Goal: Task Accomplishment & Management: Manage account settings

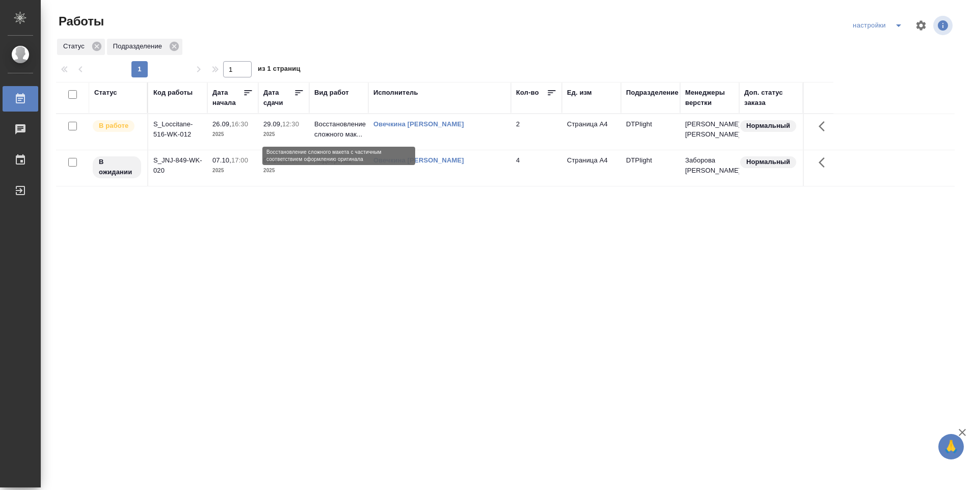
click at [352, 124] on p "Восстановление сложного мак..." at bounding box center [338, 129] width 49 height 20
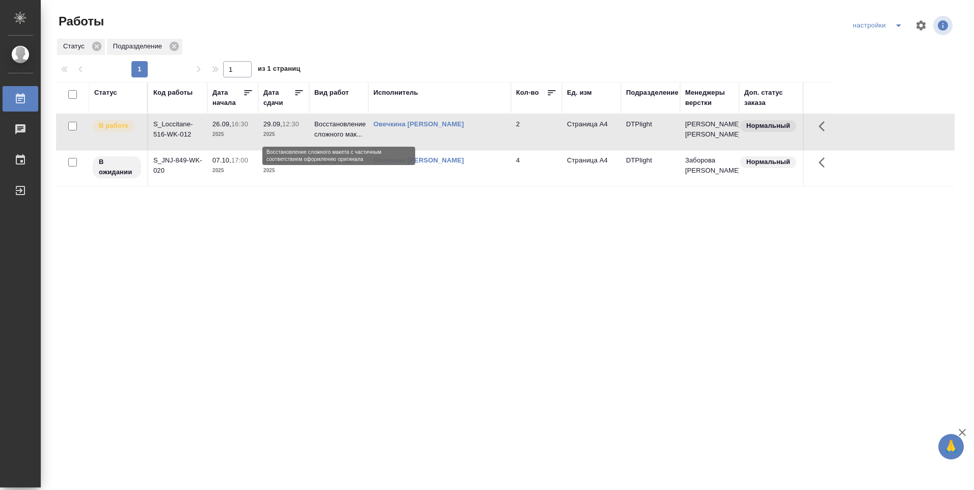
click at [352, 124] on p "Восстановление сложного мак..." at bounding box center [338, 129] width 49 height 20
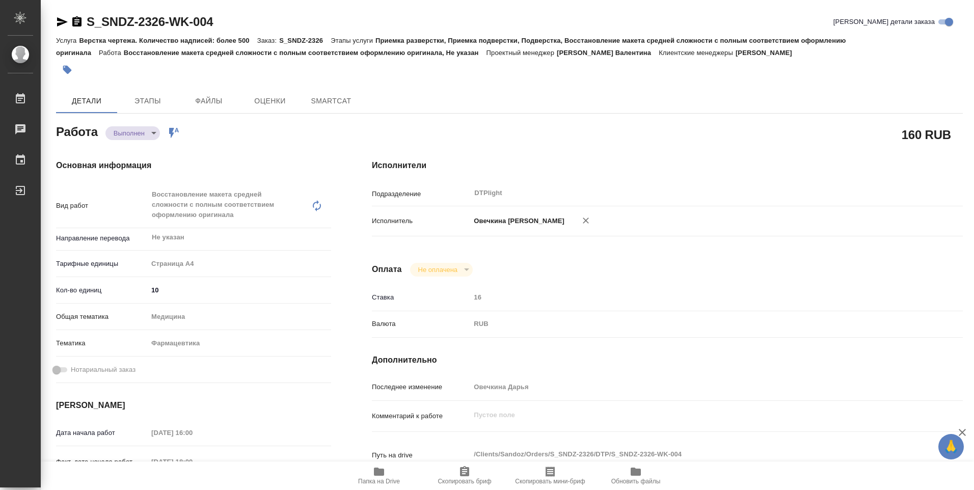
type textarea "x"
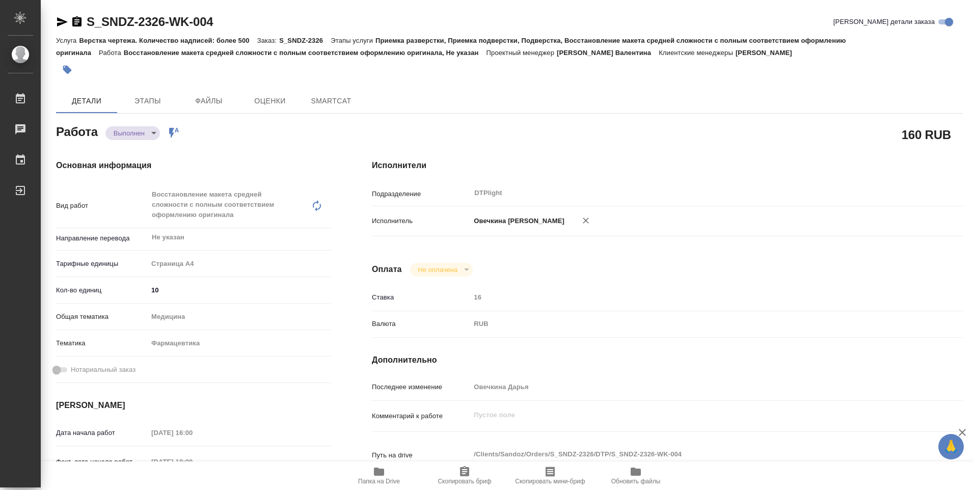
type textarea "x"
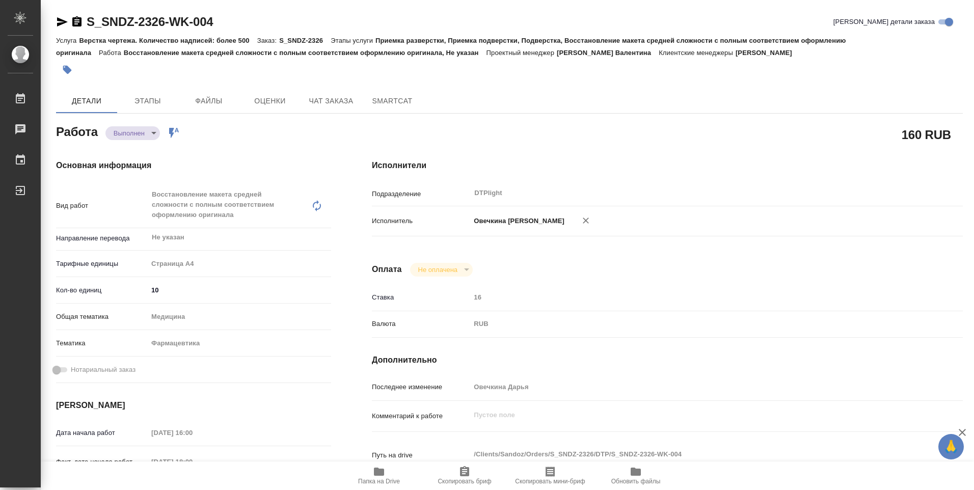
type textarea "x"
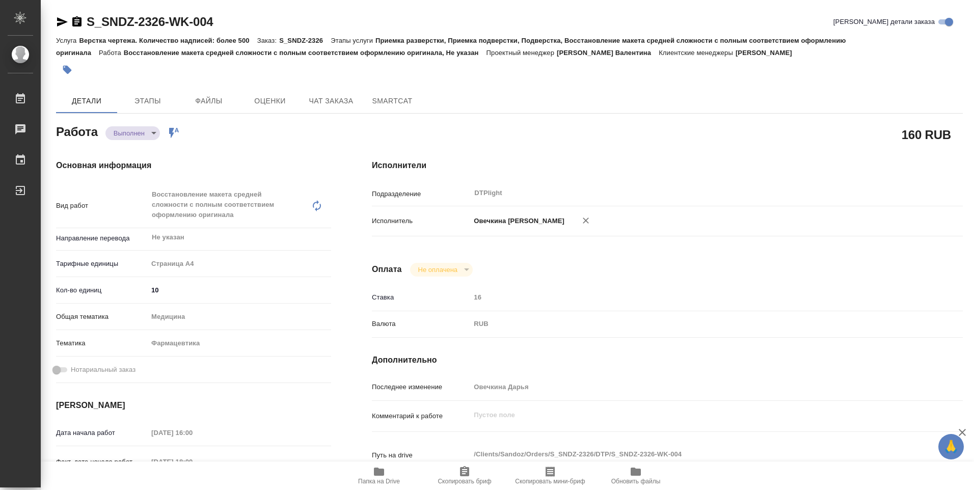
type textarea "x"
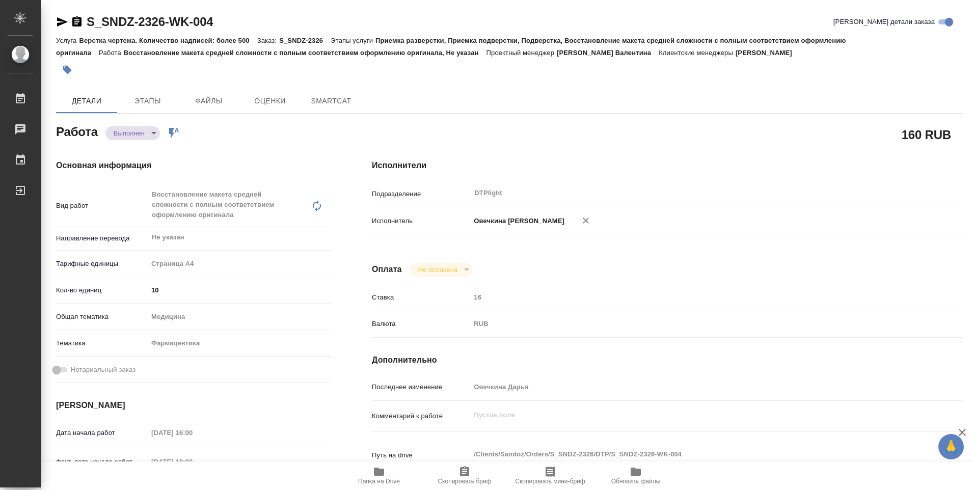
type textarea "x"
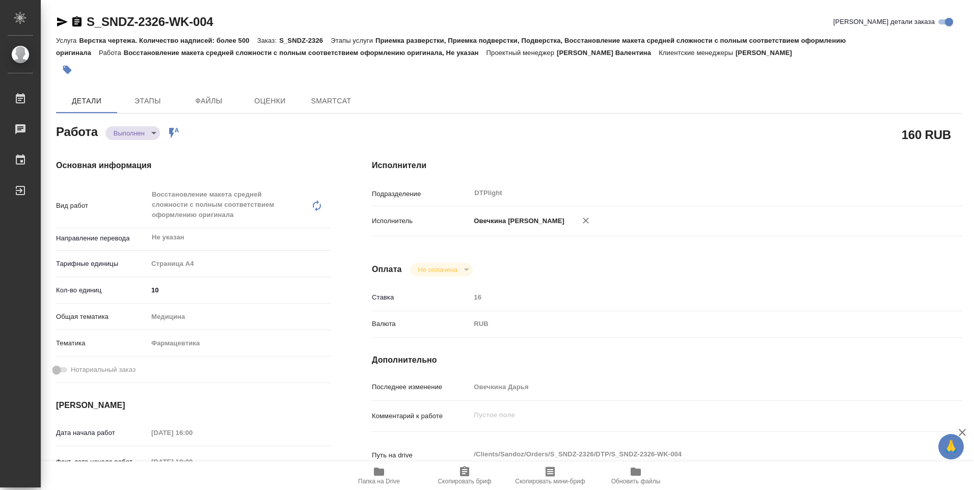
type textarea "x"
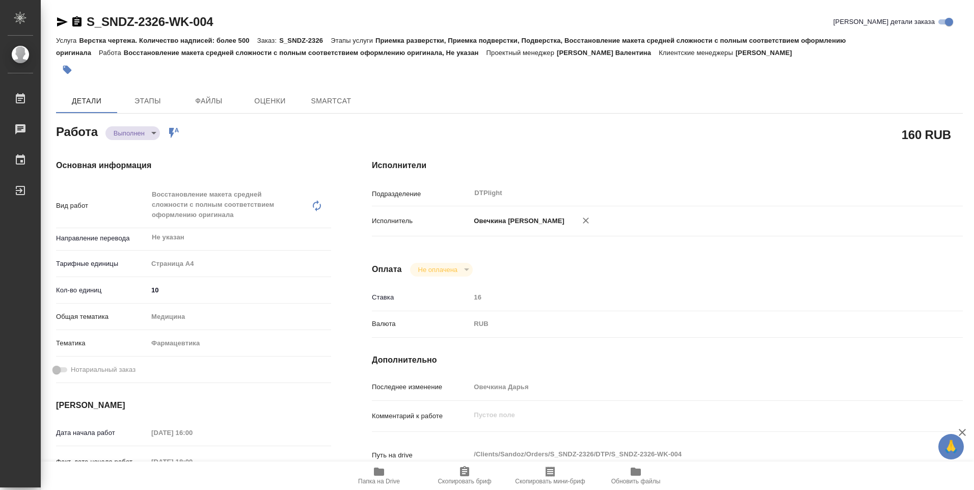
type textarea "x"
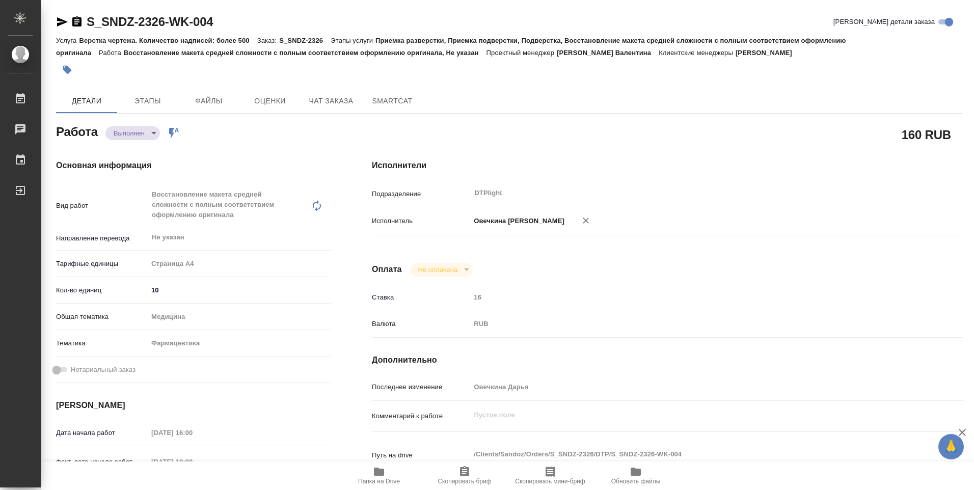
type textarea "x"
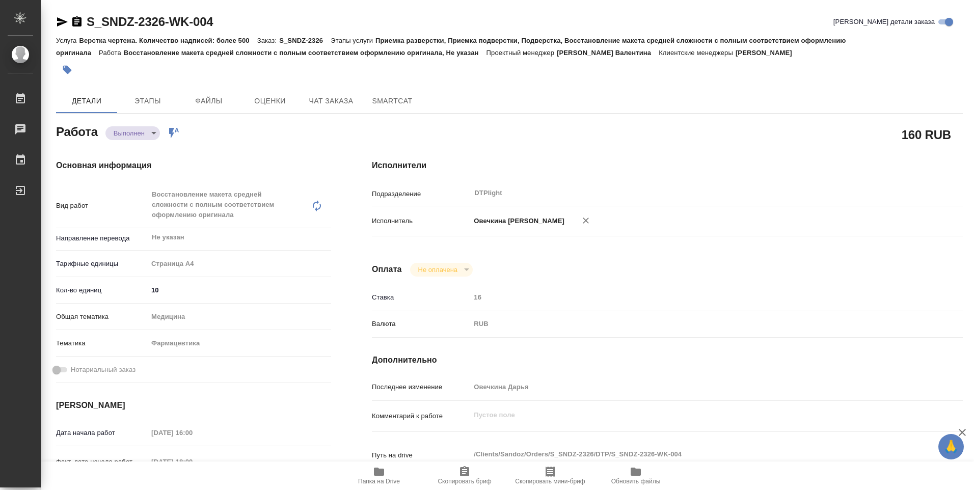
type textarea "x"
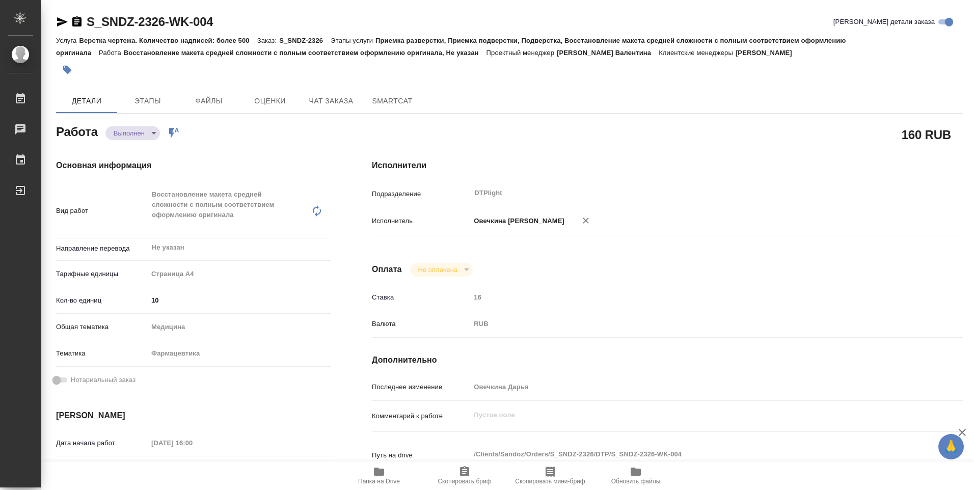
type textarea "x"
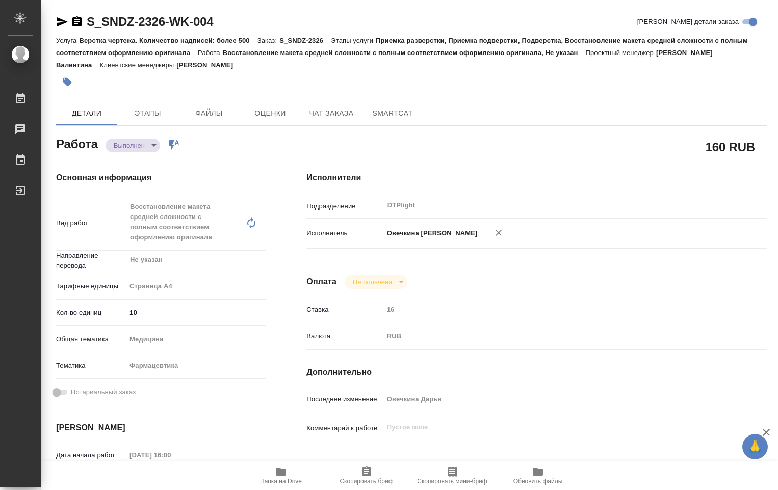
type textarea "x"
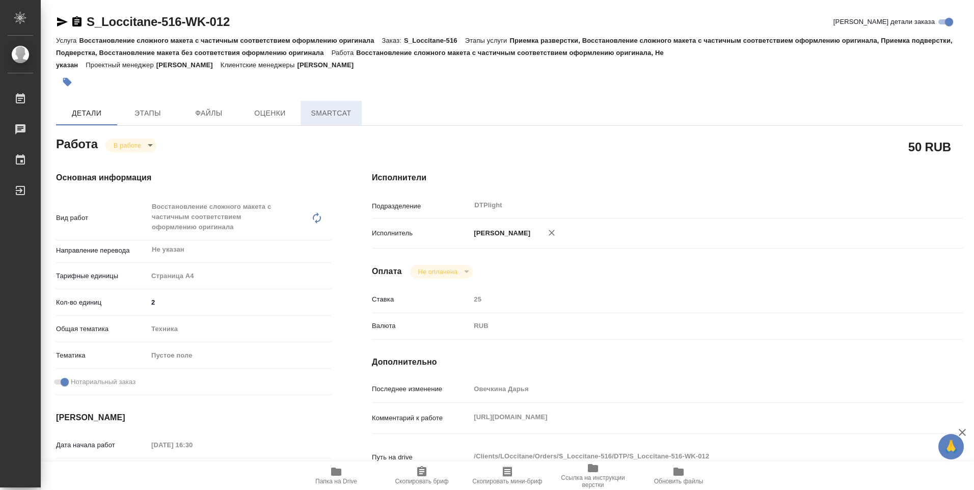
type textarea "x"
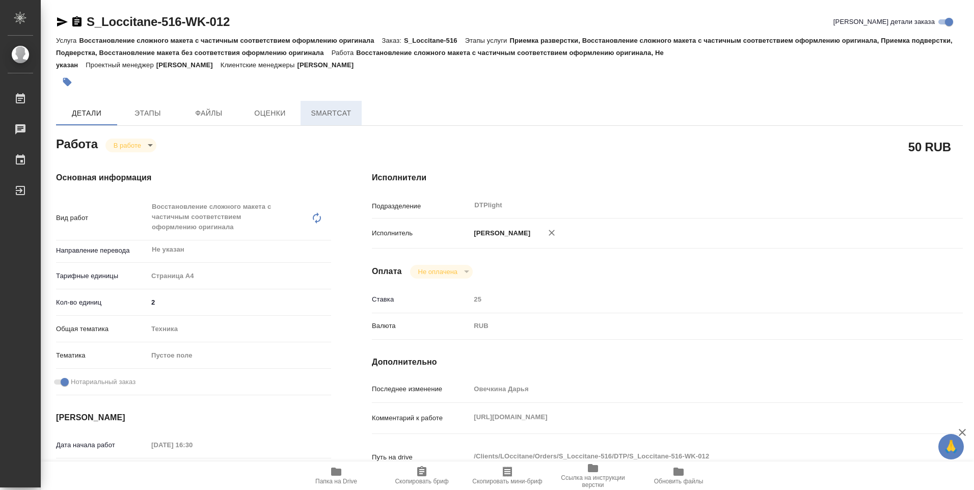
type textarea "x"
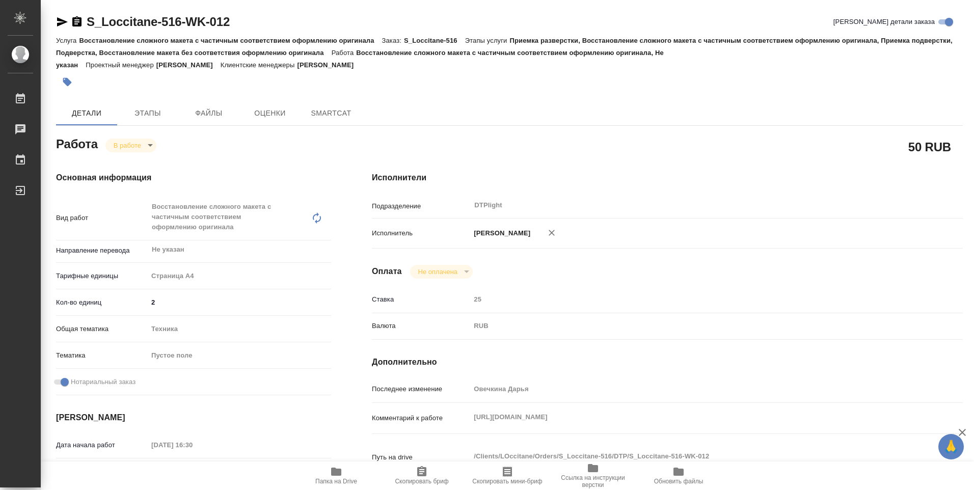
type textarea "x"
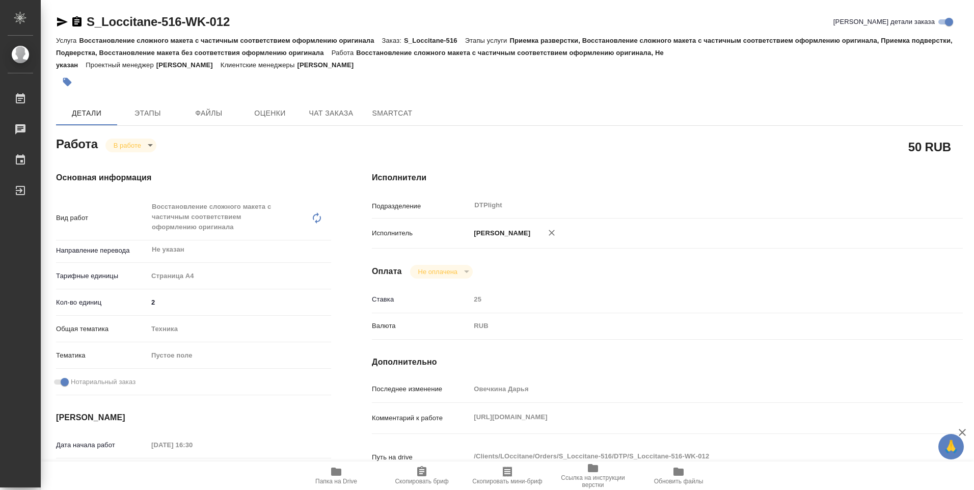
type textarea "x"
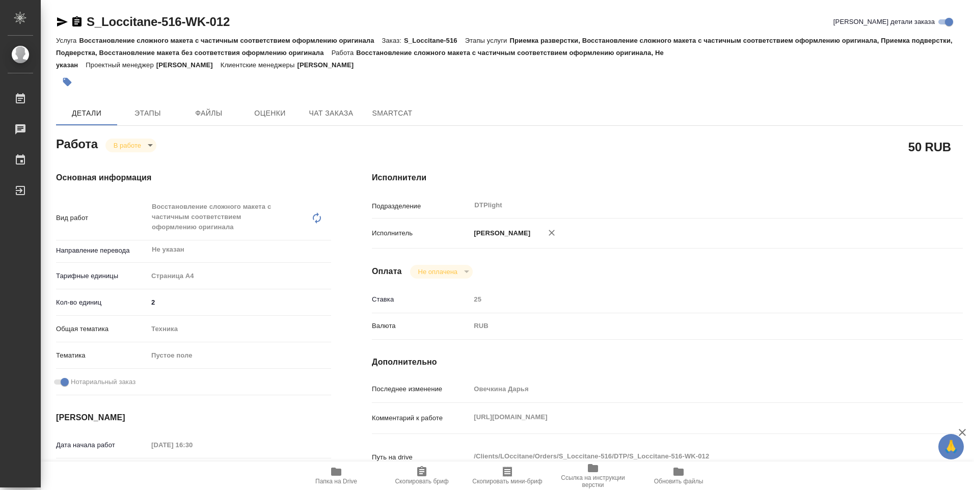
type textarea "x"
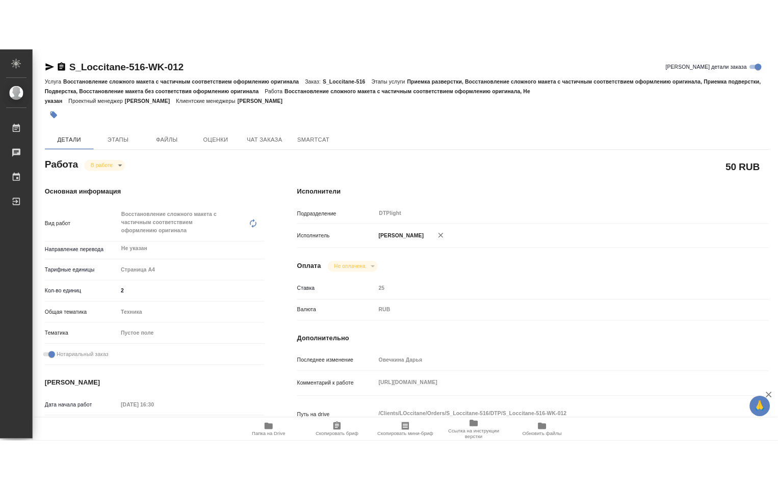
scroll to position [102, 0]
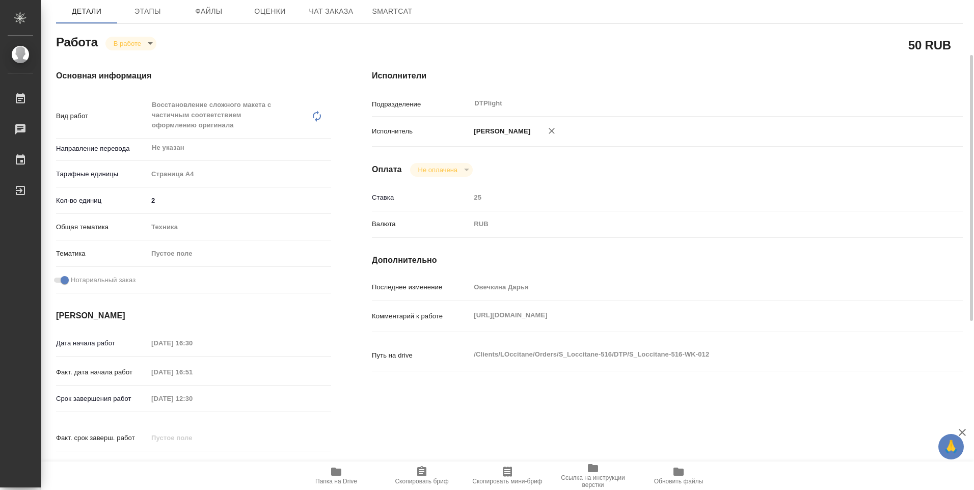
click at [333, 475] on icon "button" at bounding box center [336, 472] width 10 height 8
type textarea "x"
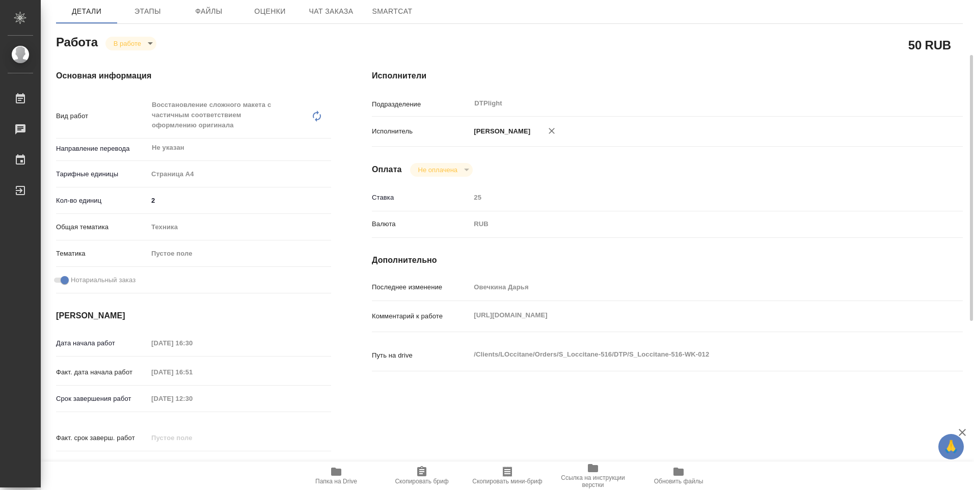
type textarea "x"
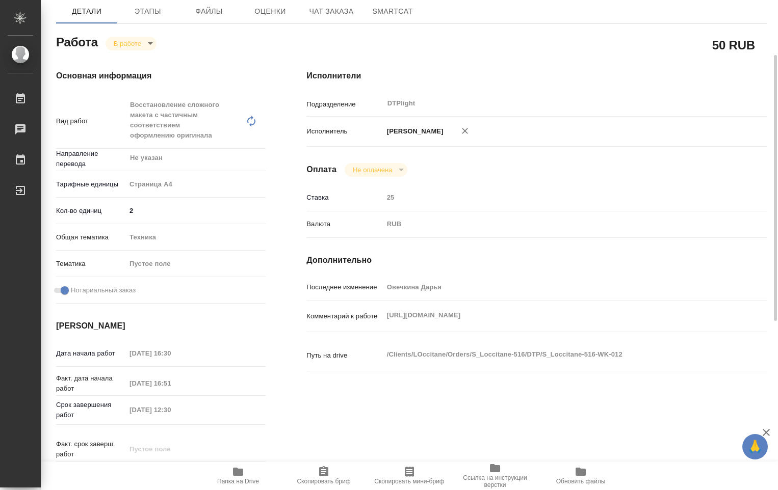
type textarea "x"
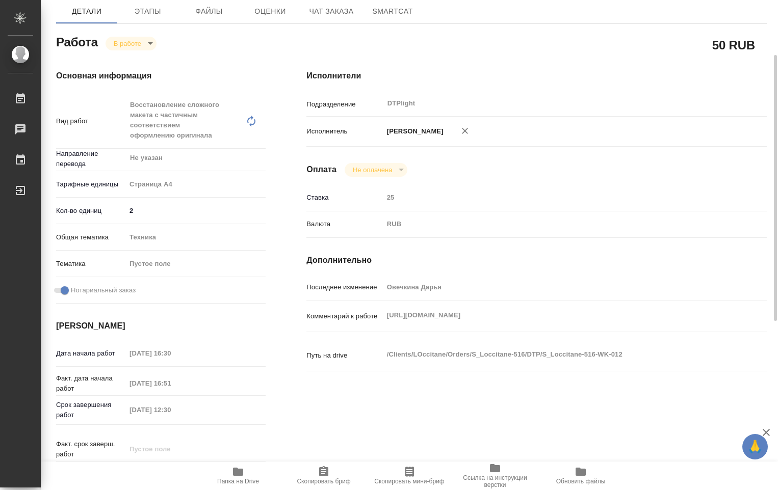
scroll to position [0, 0]
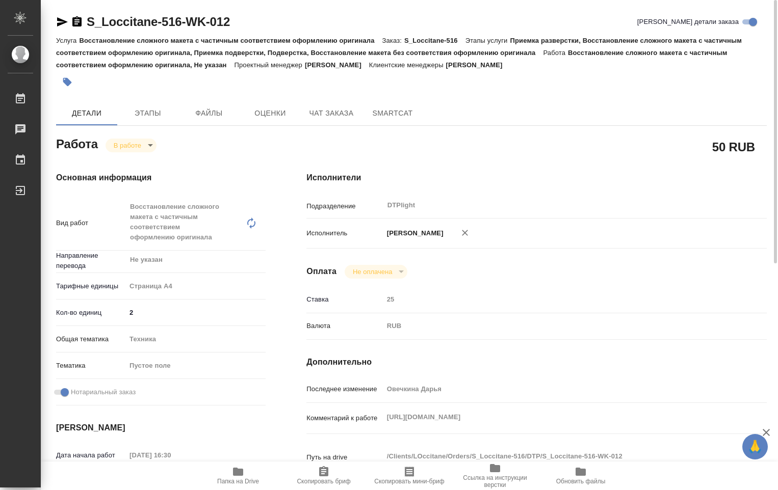
click at [150, 145] on body "🙏 .cls-1 fill:#fff; AWATERA Ovechkina Darya Работы 0 Чаты График Выйти S_Loccit…" at bounding box center [389, 245] width 778 height 490
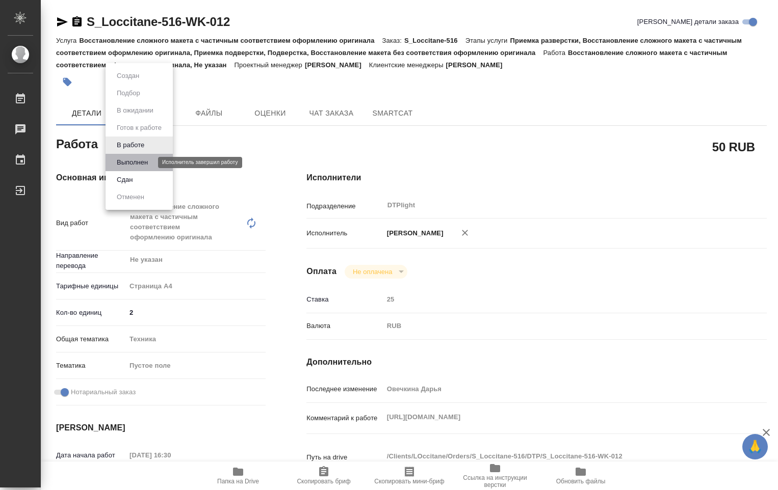
click at [146, 160] on button "Выполнен" at bounding box center [132, 162] width 37 height 11
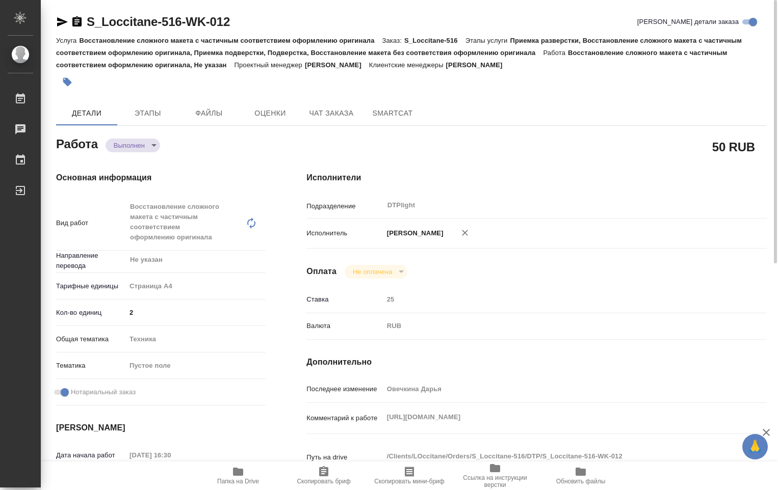
type textarea "x"
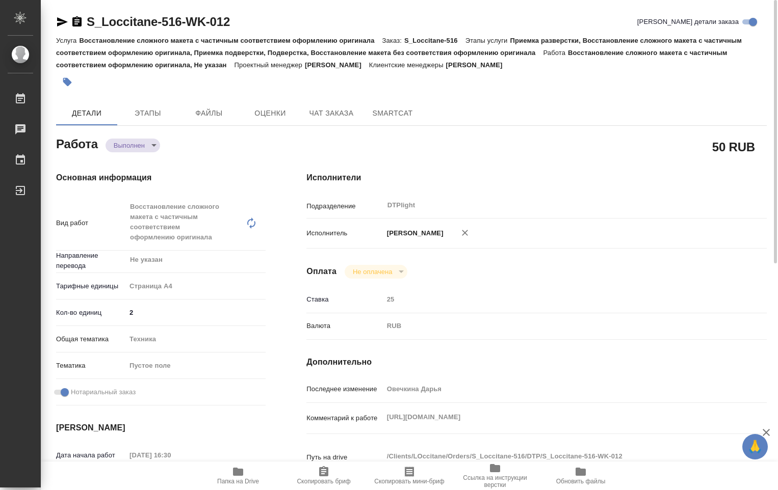
type textarea "x"
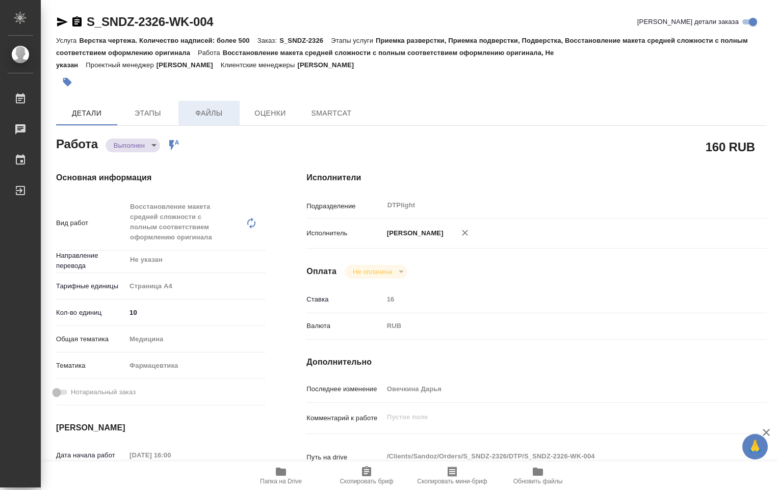
type textarea "x"
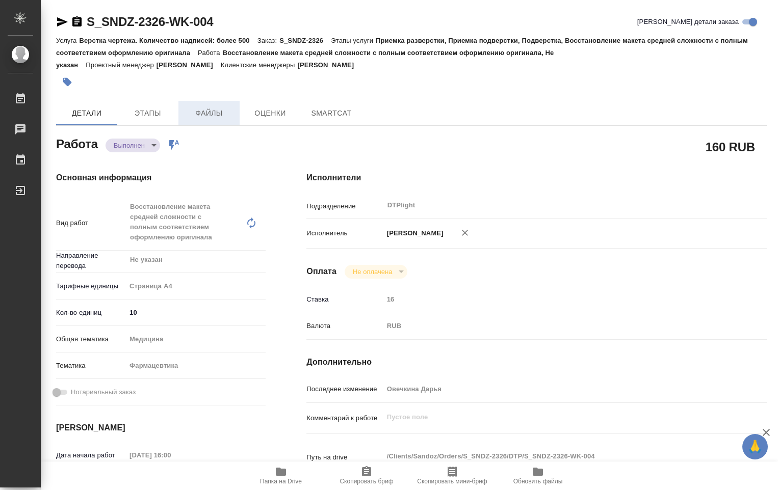
type textarea "x"
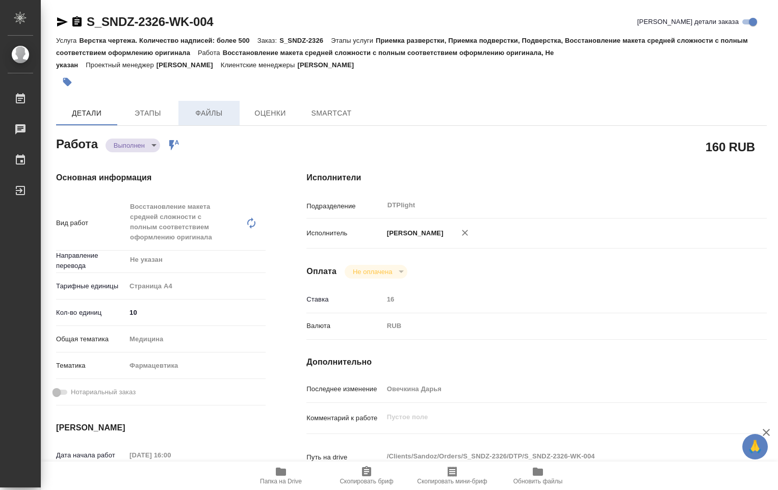
type textarea "x"
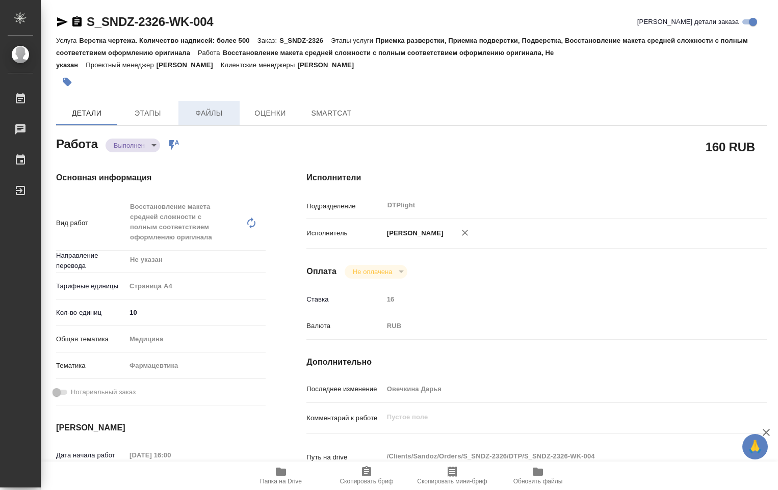
type textarea "x"
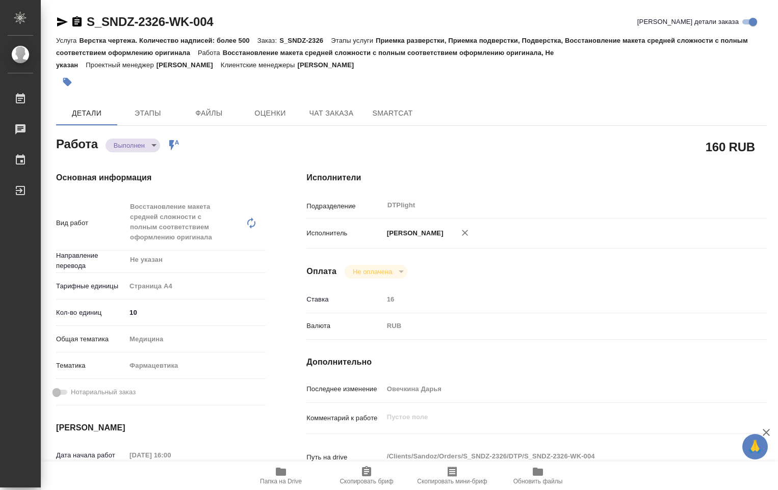
type textarea "x"
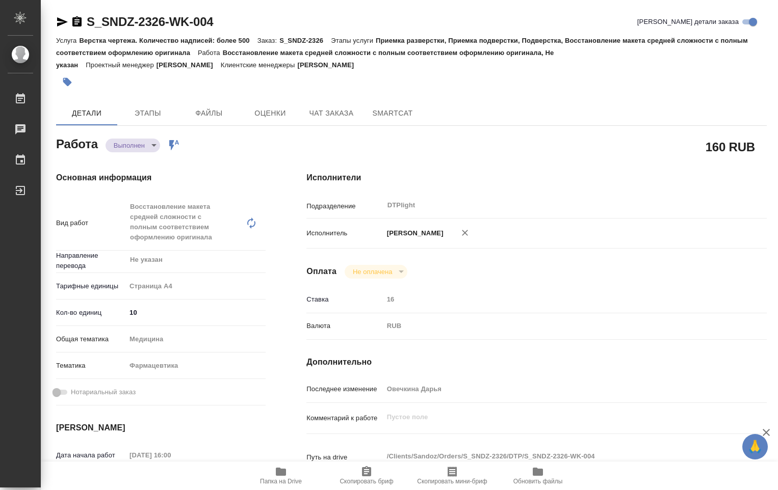
type textarea "x"
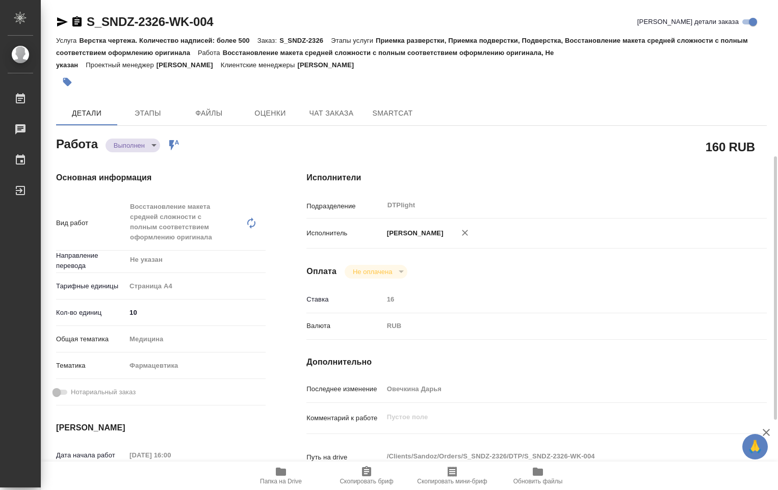
scroll to position [102, 0]
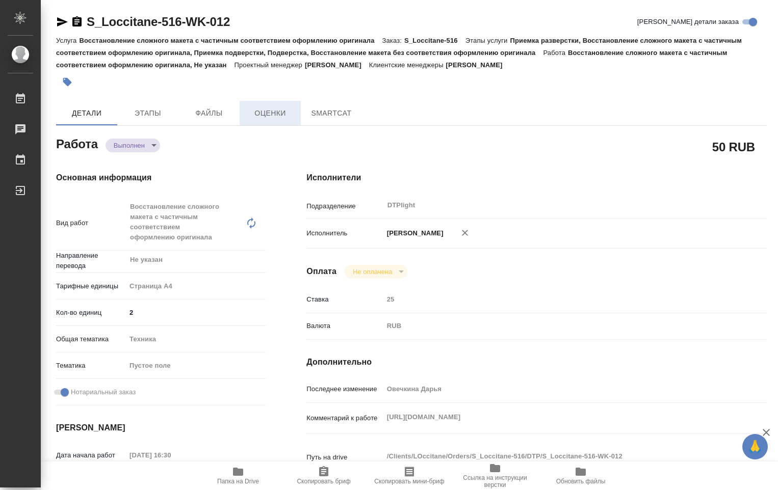
type textarea "x"
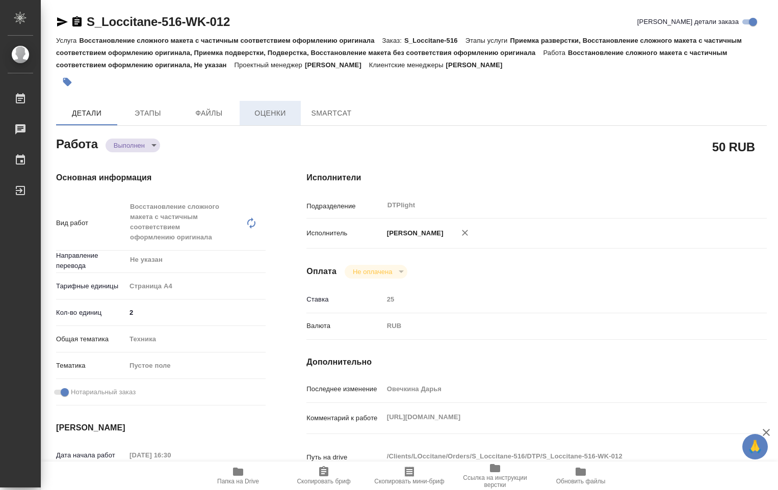
type textarea "x"
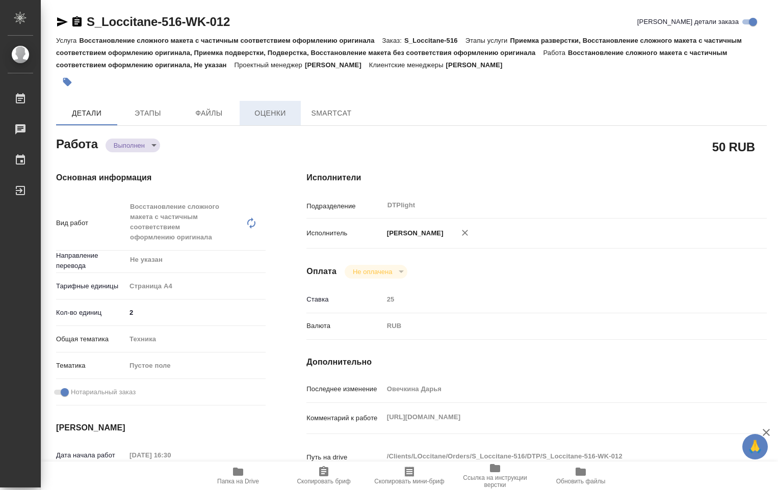
type textarea "x"
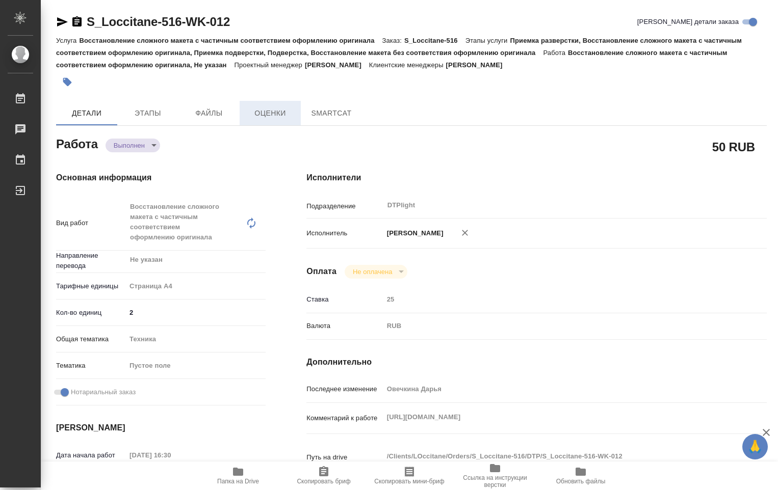
type textarea "x"
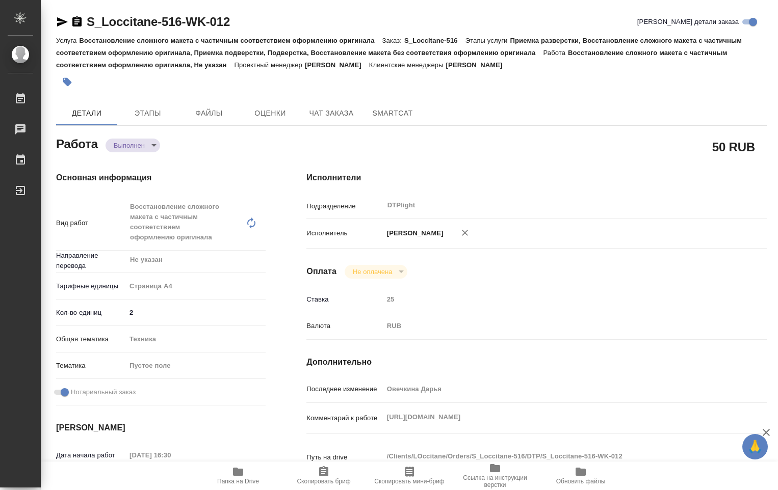
type textarea "x"
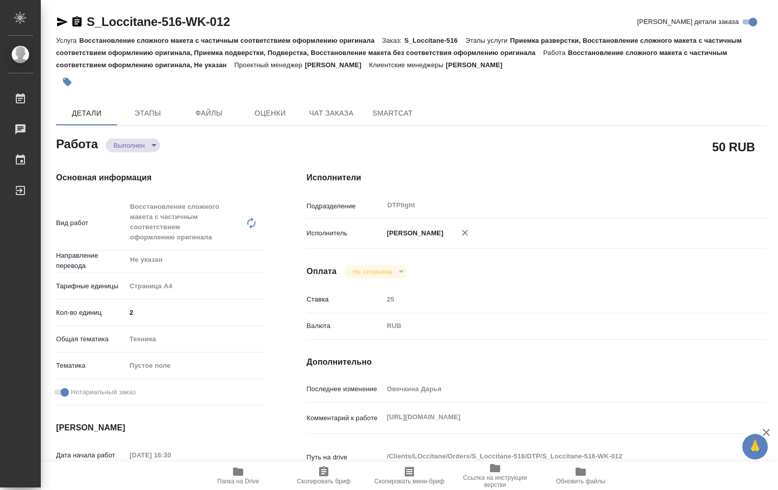
type textarea "x"
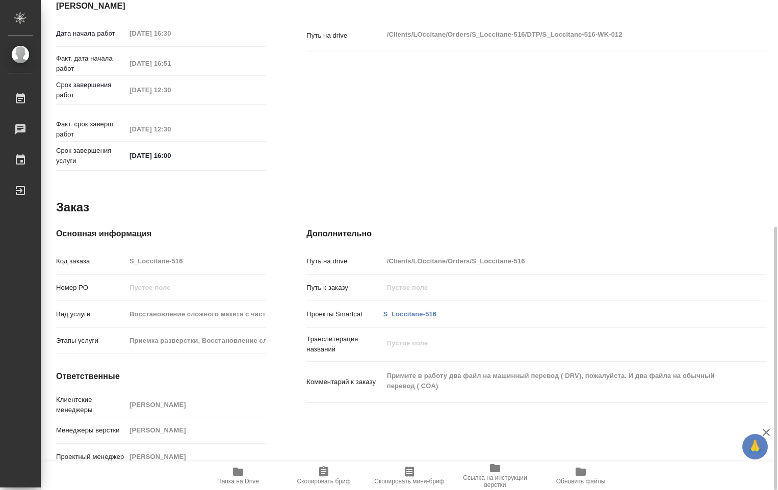
scroll to position [371, 0]
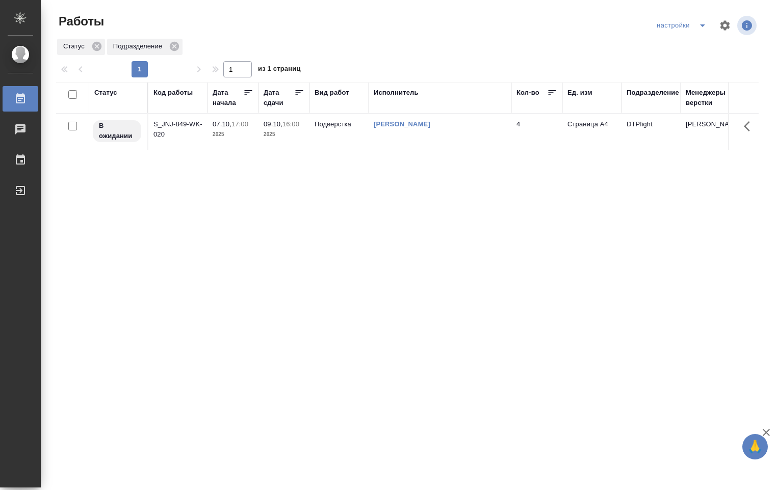
click at [336, 131] on td "Подверстка" at bounding box center [338, 132] width 59 height 36
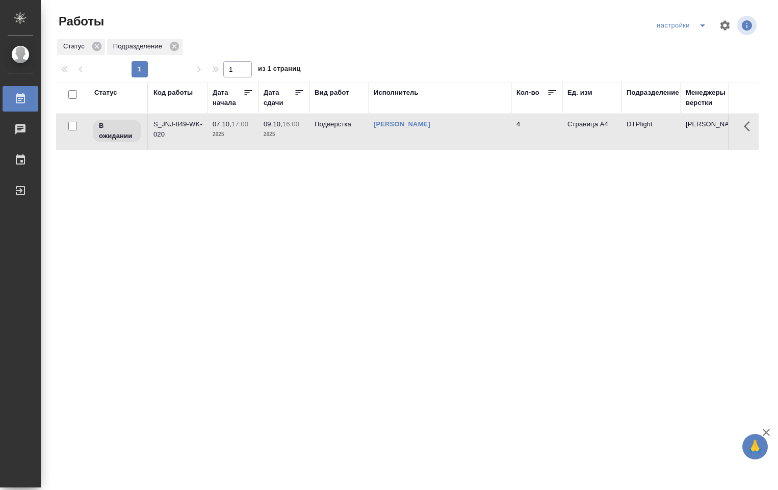
click at [336, 131] on td "Подверстка" at bounding box center [338, 132] width 59 height 36
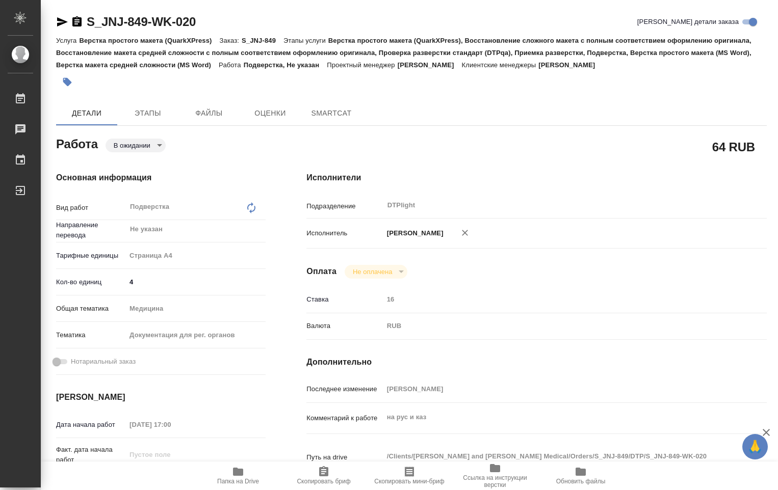
type textarea "x"
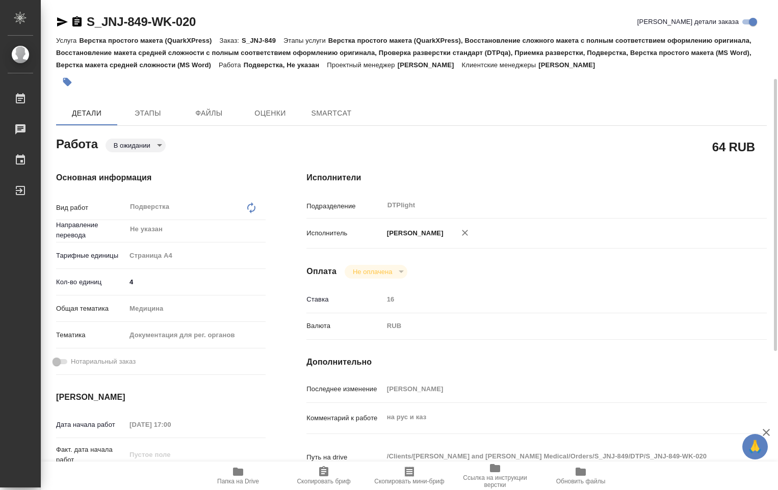
type textarea "x"
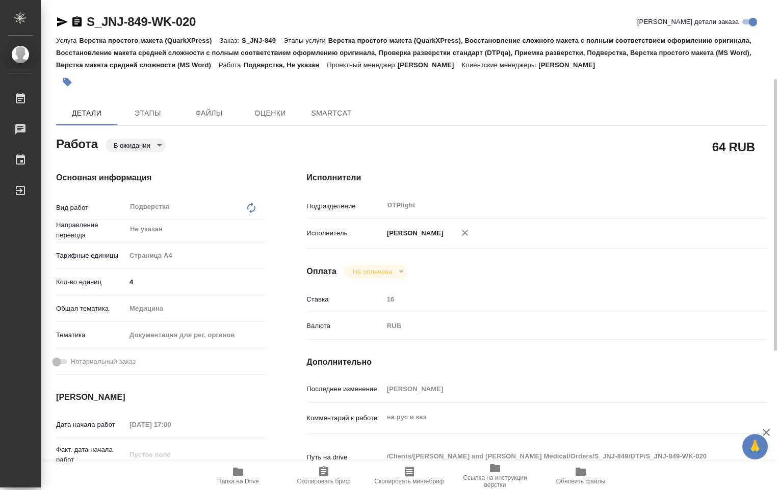
scroll to position [51, 0]
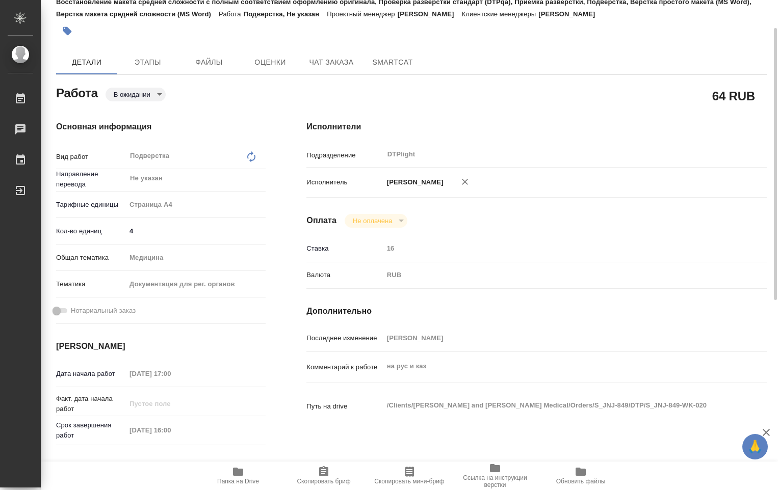
type textarea "x"
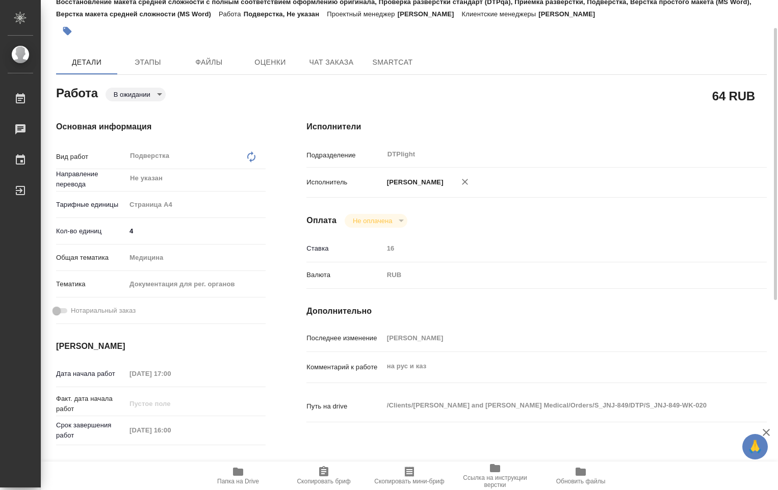
type textarea "x"
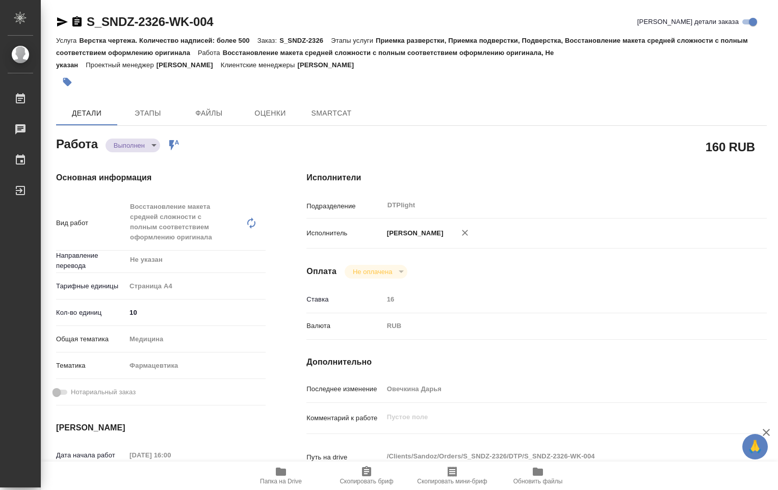
type textarea "x"
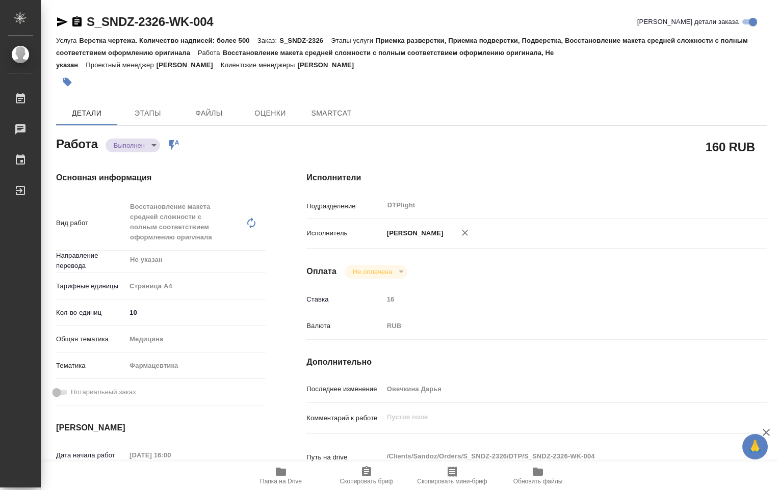
type textarea "x"
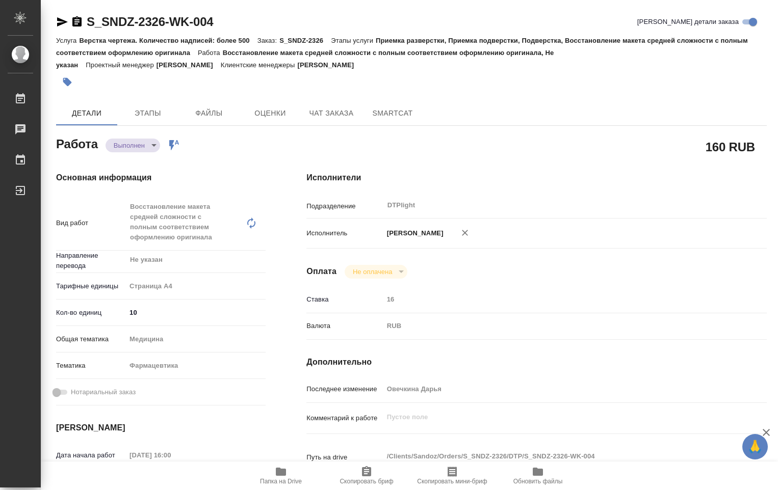
type textarea "x"
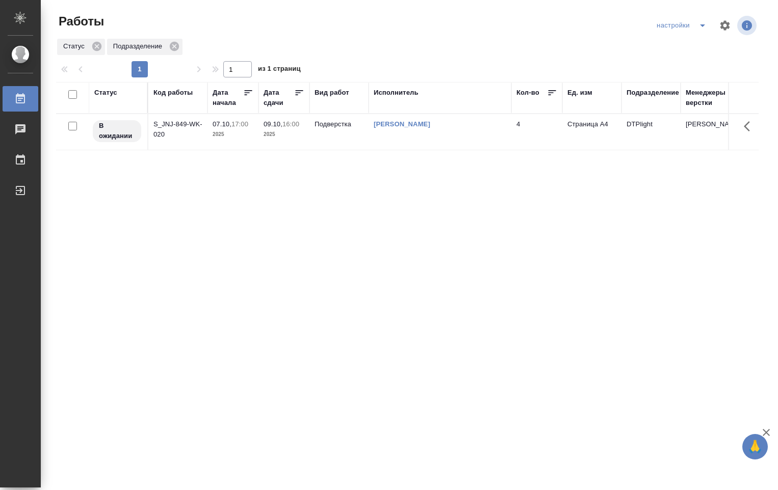
click at [395, 125] on link "[PERSON_NAME]" at bounding box center [402, 124] width 57 height 8
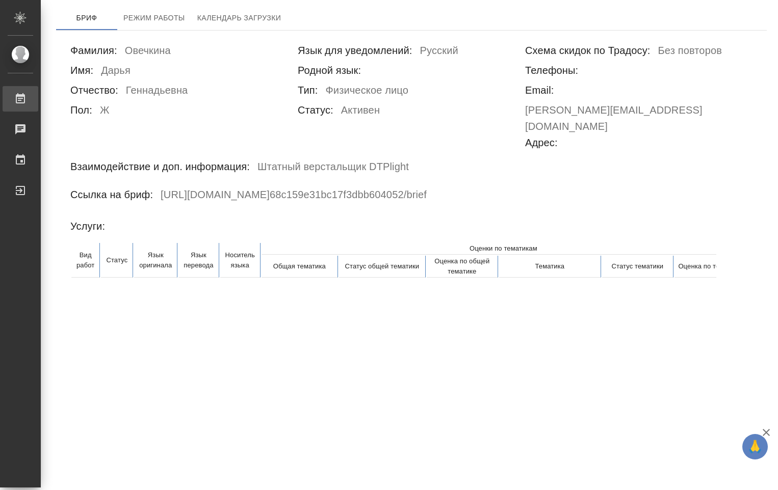
click at [15, 97] on div "Работы" at bounding box center [7, 98] width 25 height 15
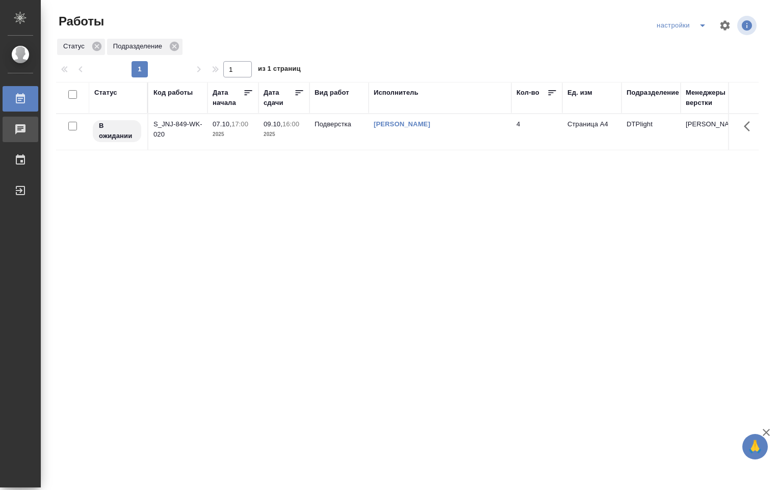
click at [20, 134] on div "Чаты" at bounding box center [7, 129] width 25 height 15
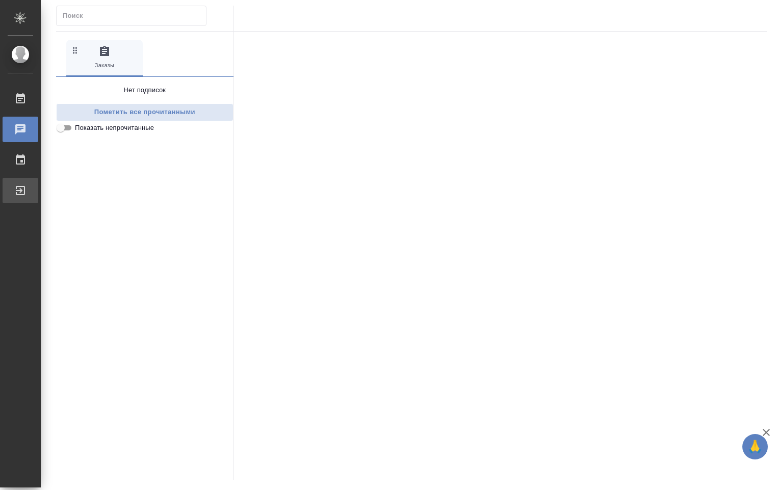
click at [38, 180] on link "Выйти" at bounding box center [21, 190] width 36 height 25
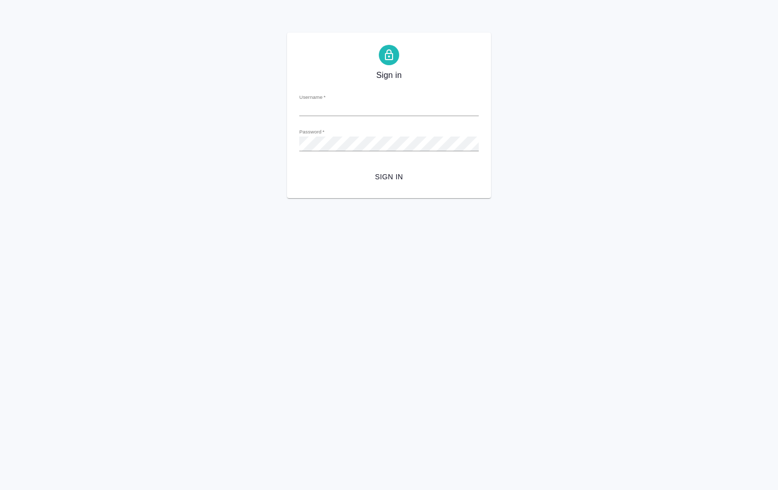
type input "[PERSON_NAME][EMAIL_ADDRESS][DOMAIN_NAME]"
click at [404, 174] on span "Sign in" at bounding box center [388, 177] width 163 height 13
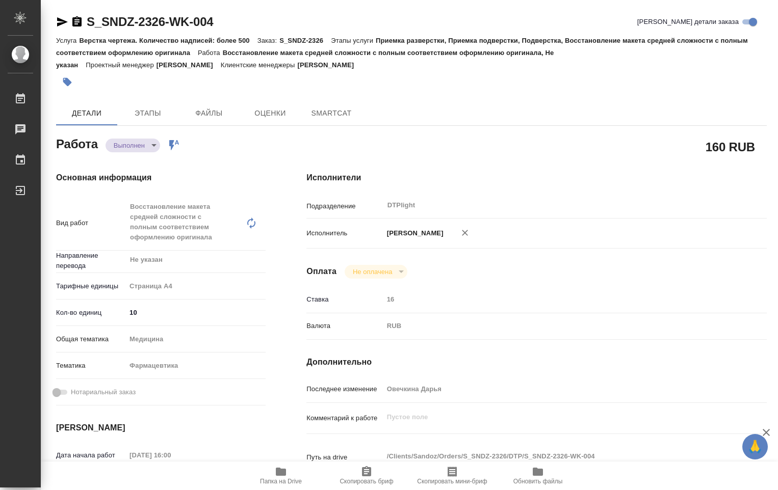
type textarea "x"
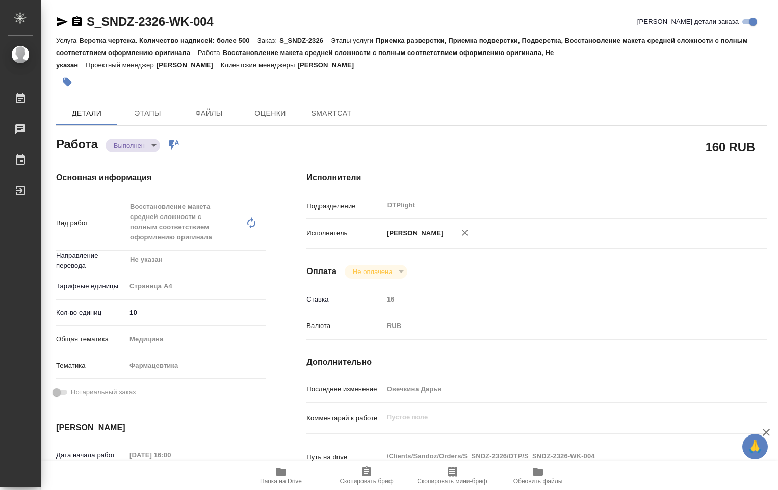
type textarea "x"
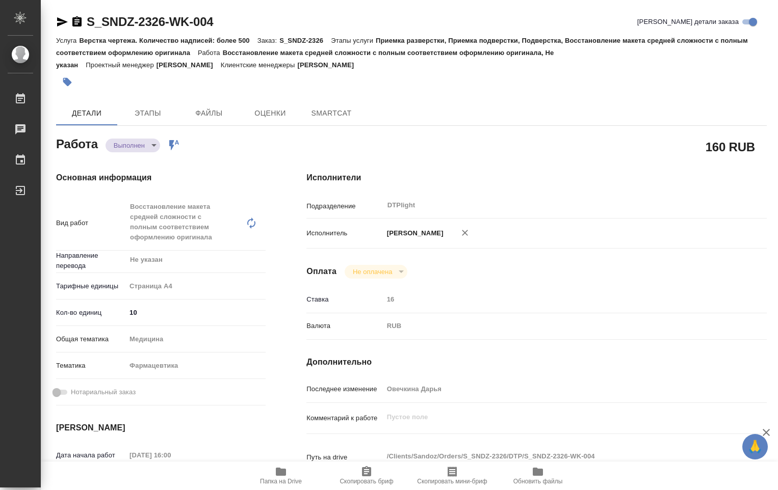
type textarea "x"
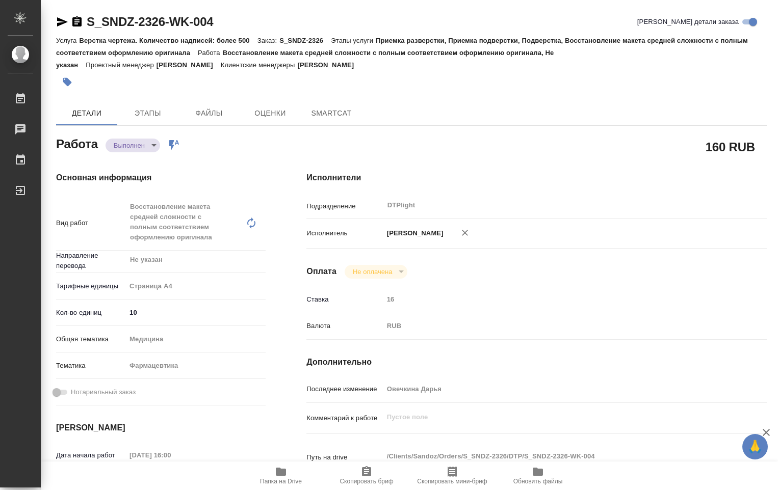
type textarea "x"
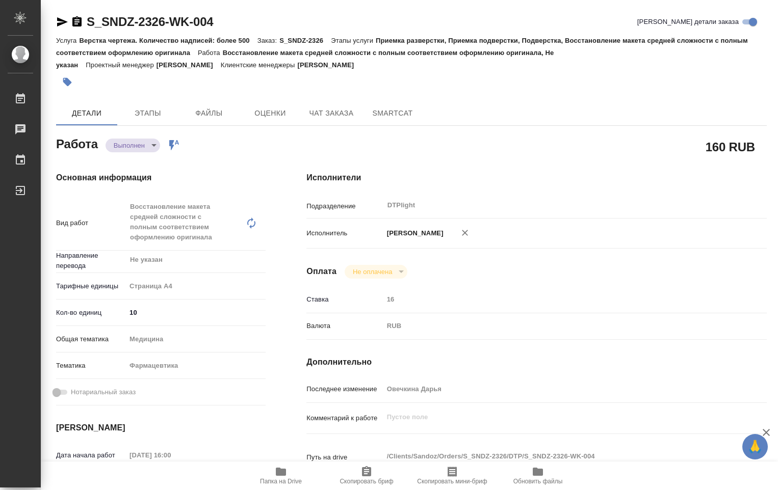
type textarea "x"
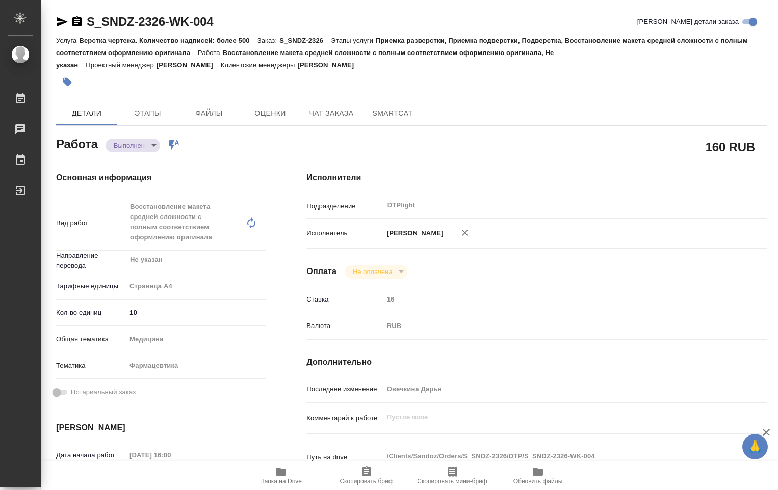
type textarea "x"
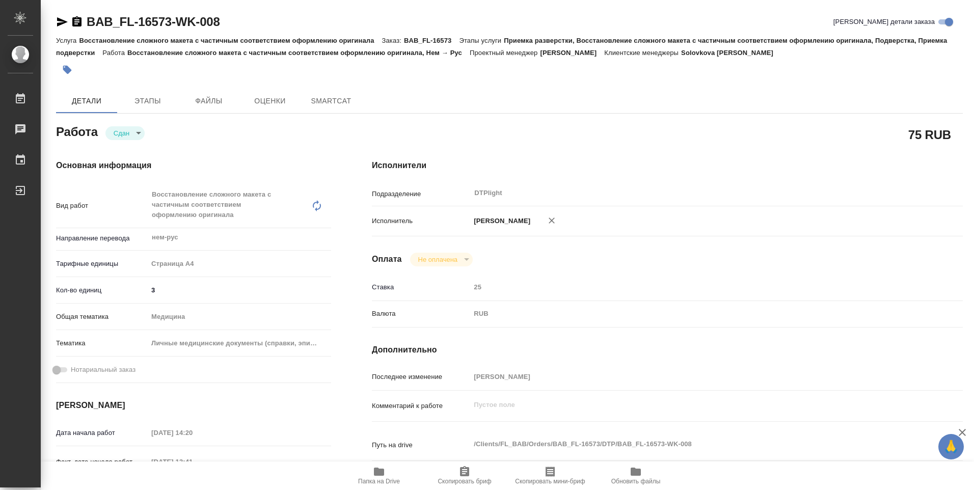
type textarea "x"
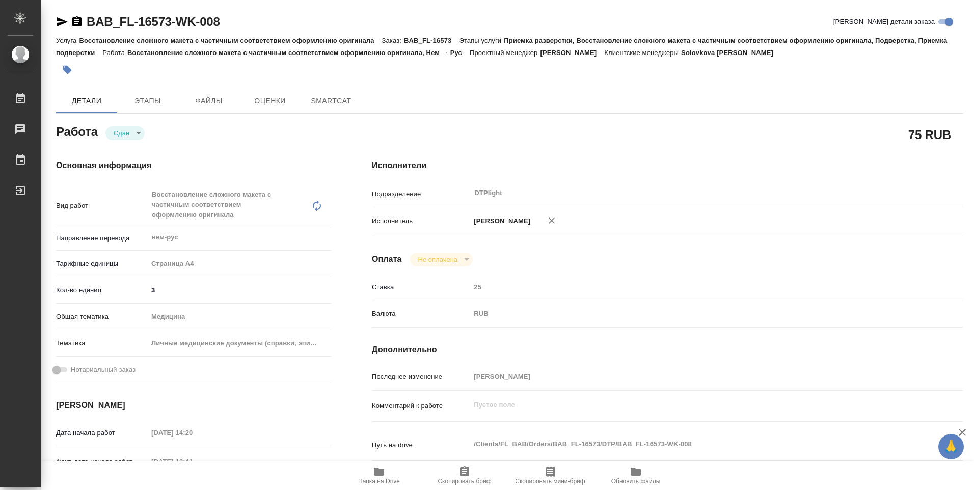
type textarea "x"
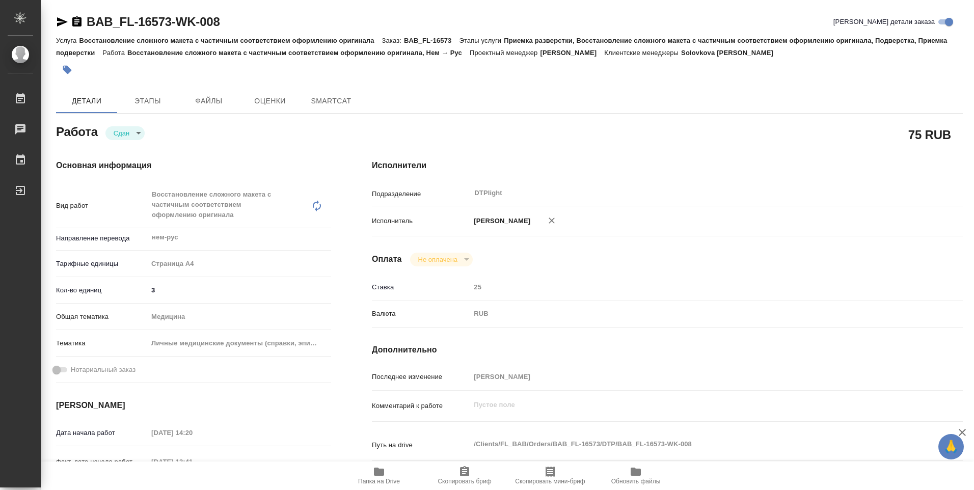
type textarea "x"
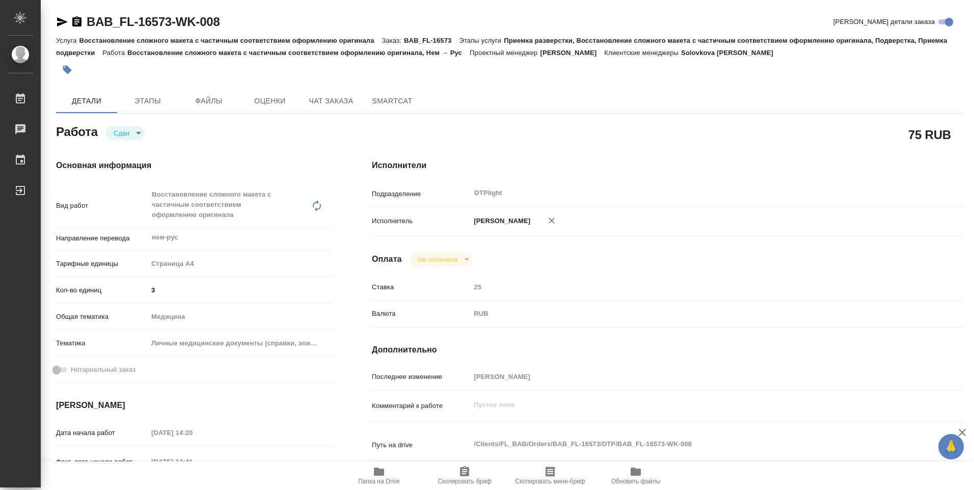
type textarea "x"
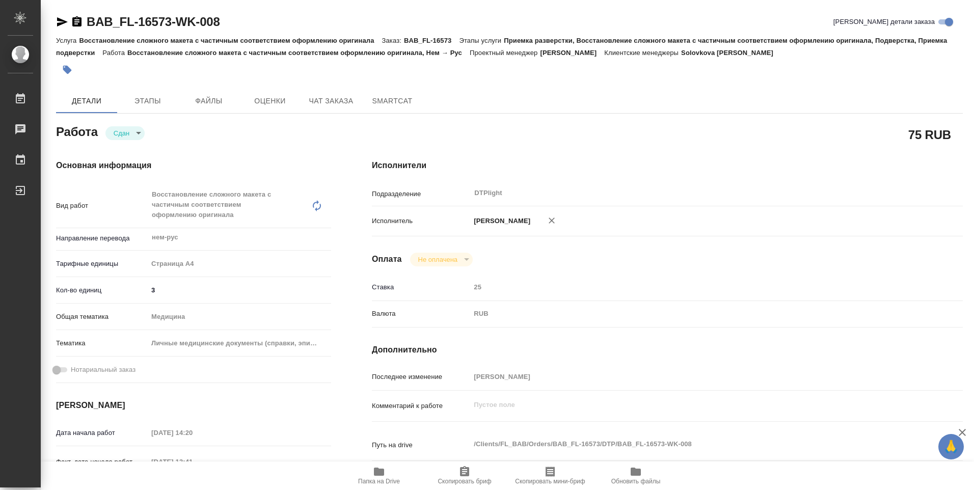
type textarea "x"
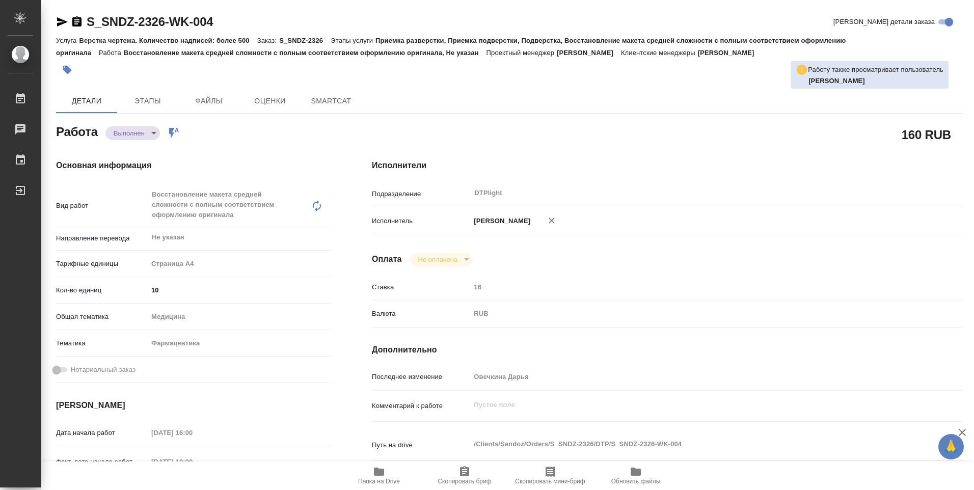
type textarea "x"
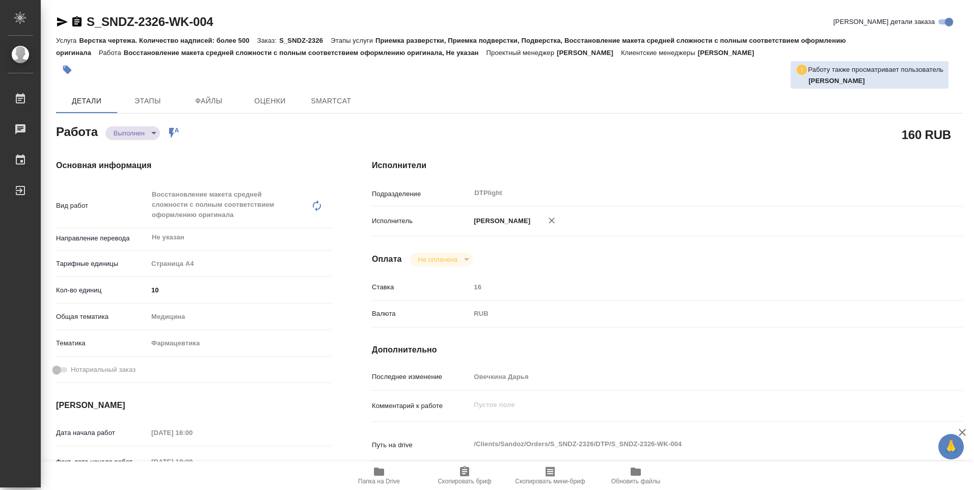
type textarea "x"
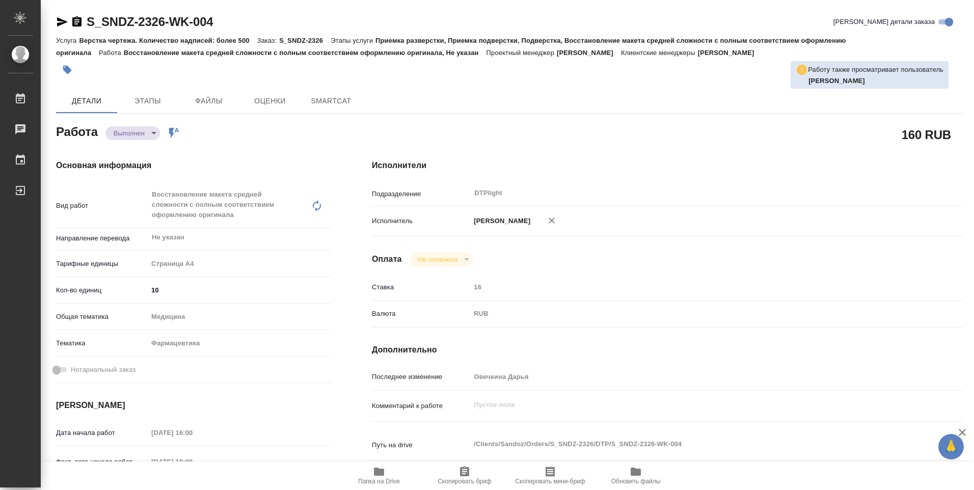
type textarea "x"
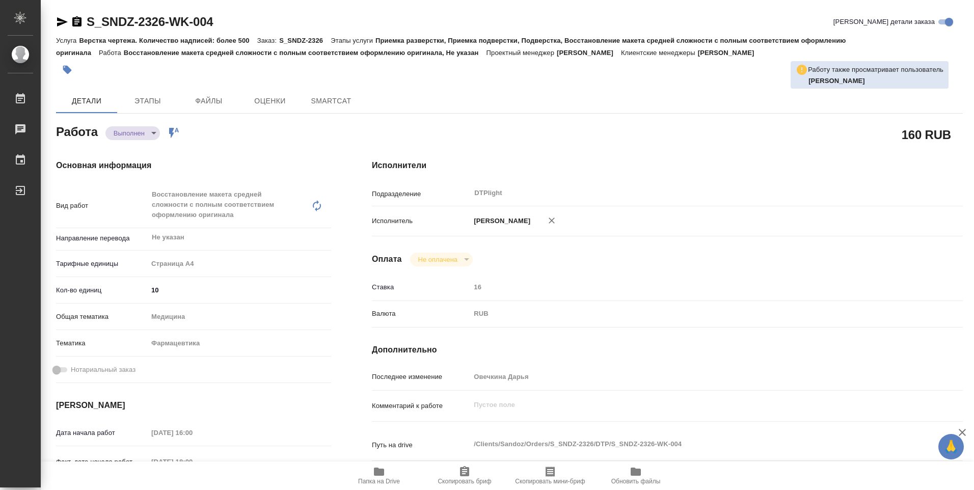
type textarea "x"
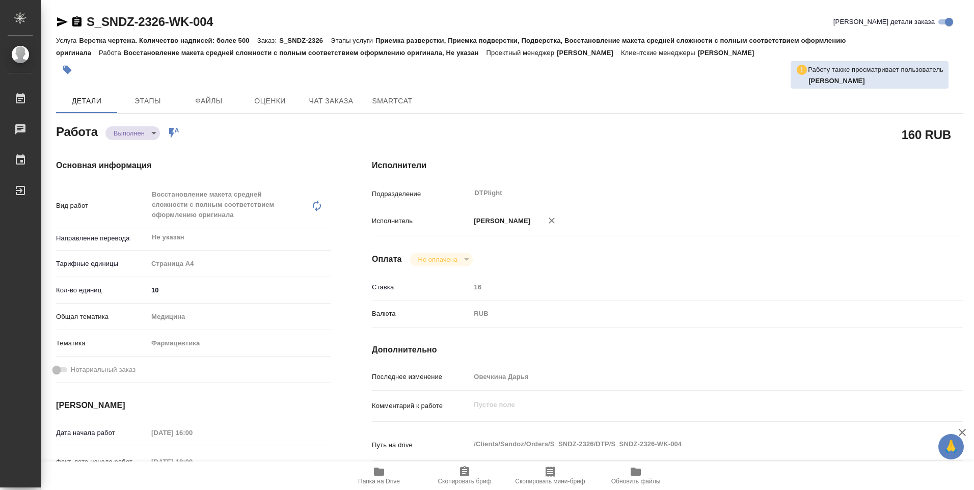
type textarea "x"
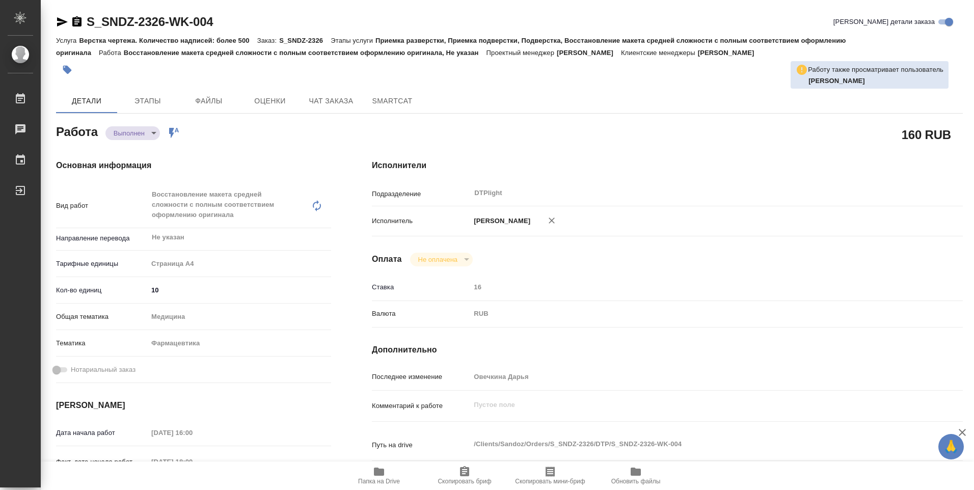
type textarea "x"
